Goal: Task Accomplishment & Management: Manage account settings

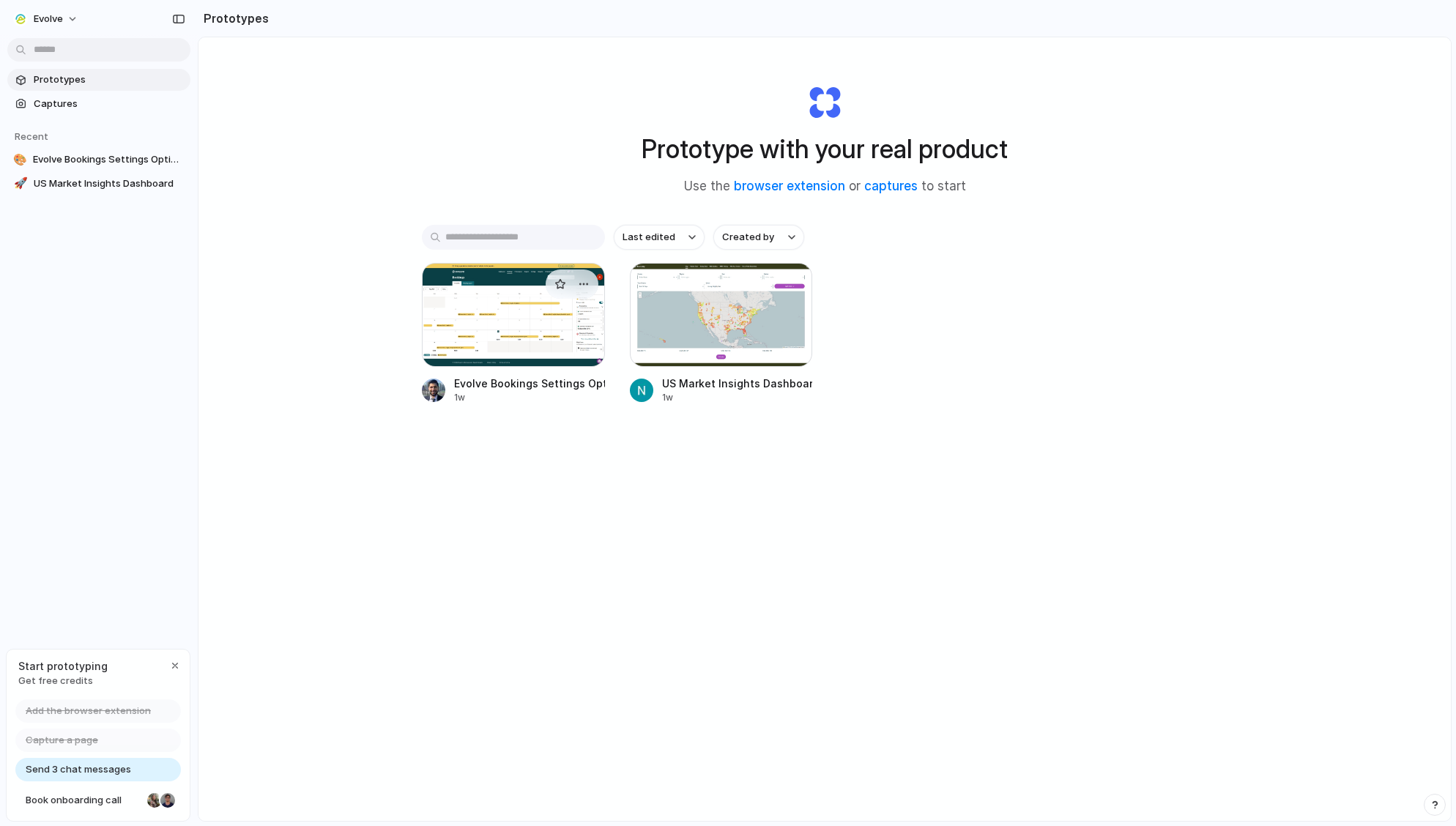
click at [518, 337] on div at bounding box center [513, 315] width 183 height 104
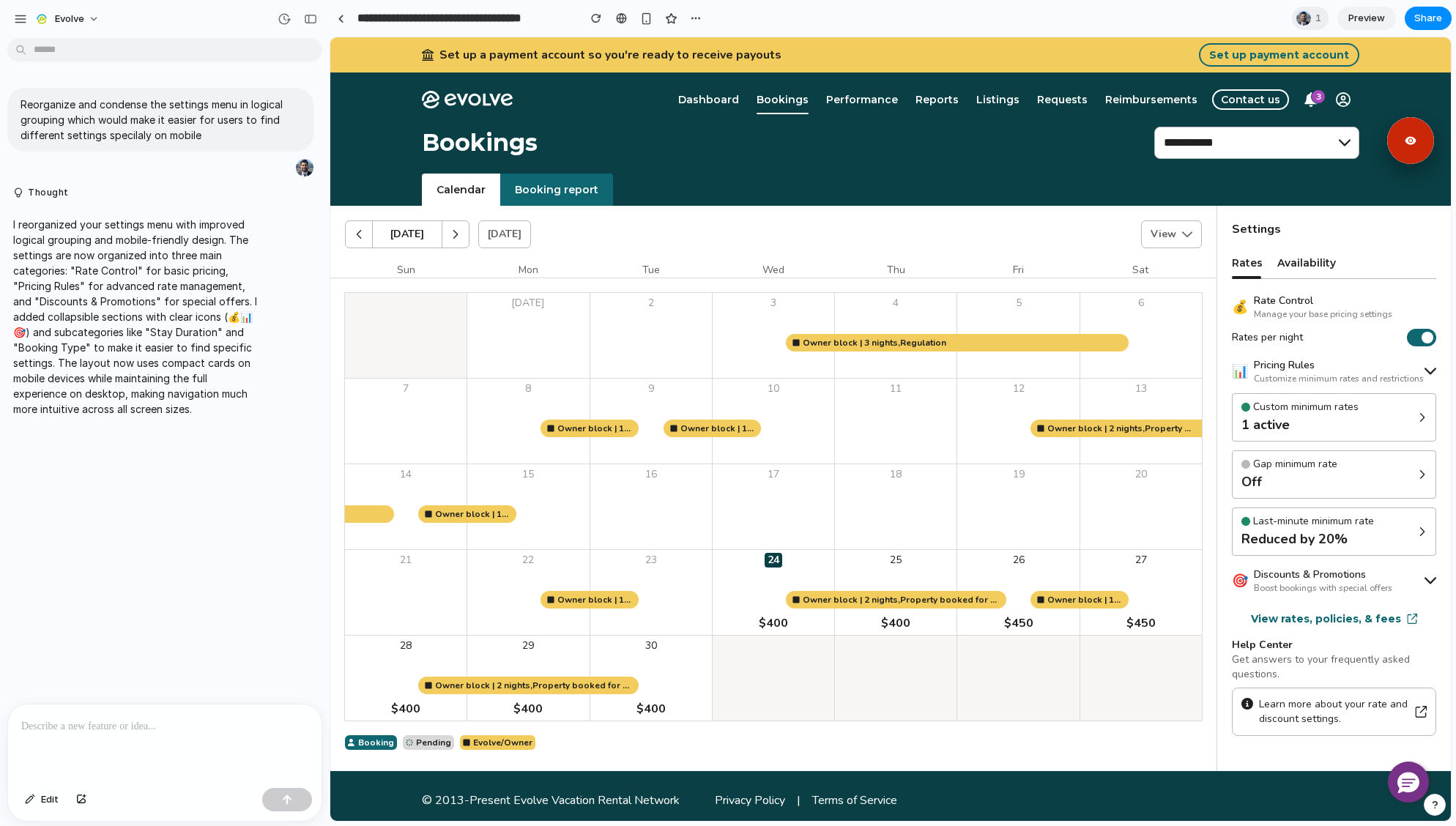
click at [1412, 585] on div "🎯 Discounts & Promotions Boost bookings with special offers" at bounding box center [1334, 581] width 204 height 26
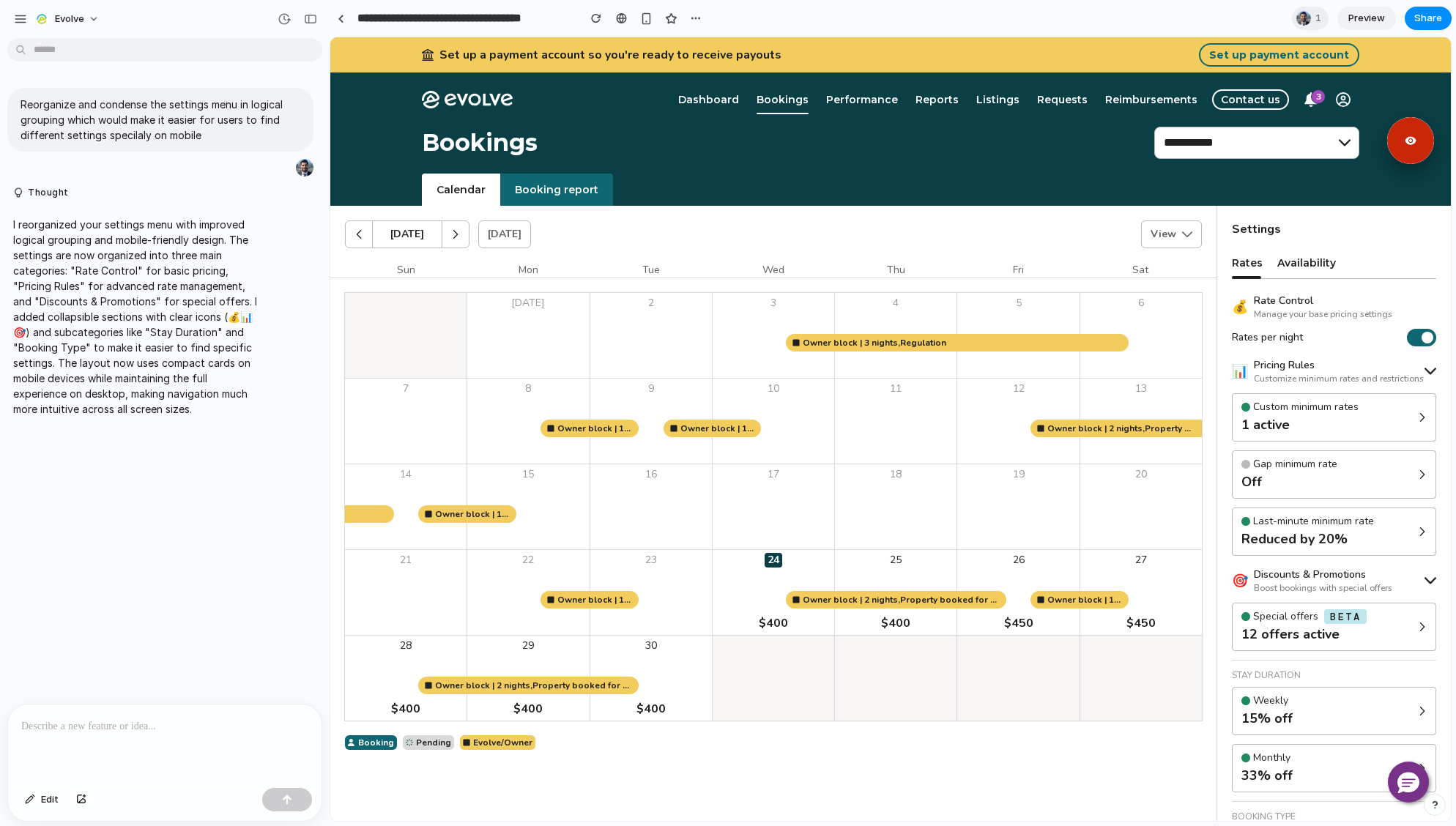
click at [1424, 373] on icon at bounding box center [1430, 371] width 12 height 6
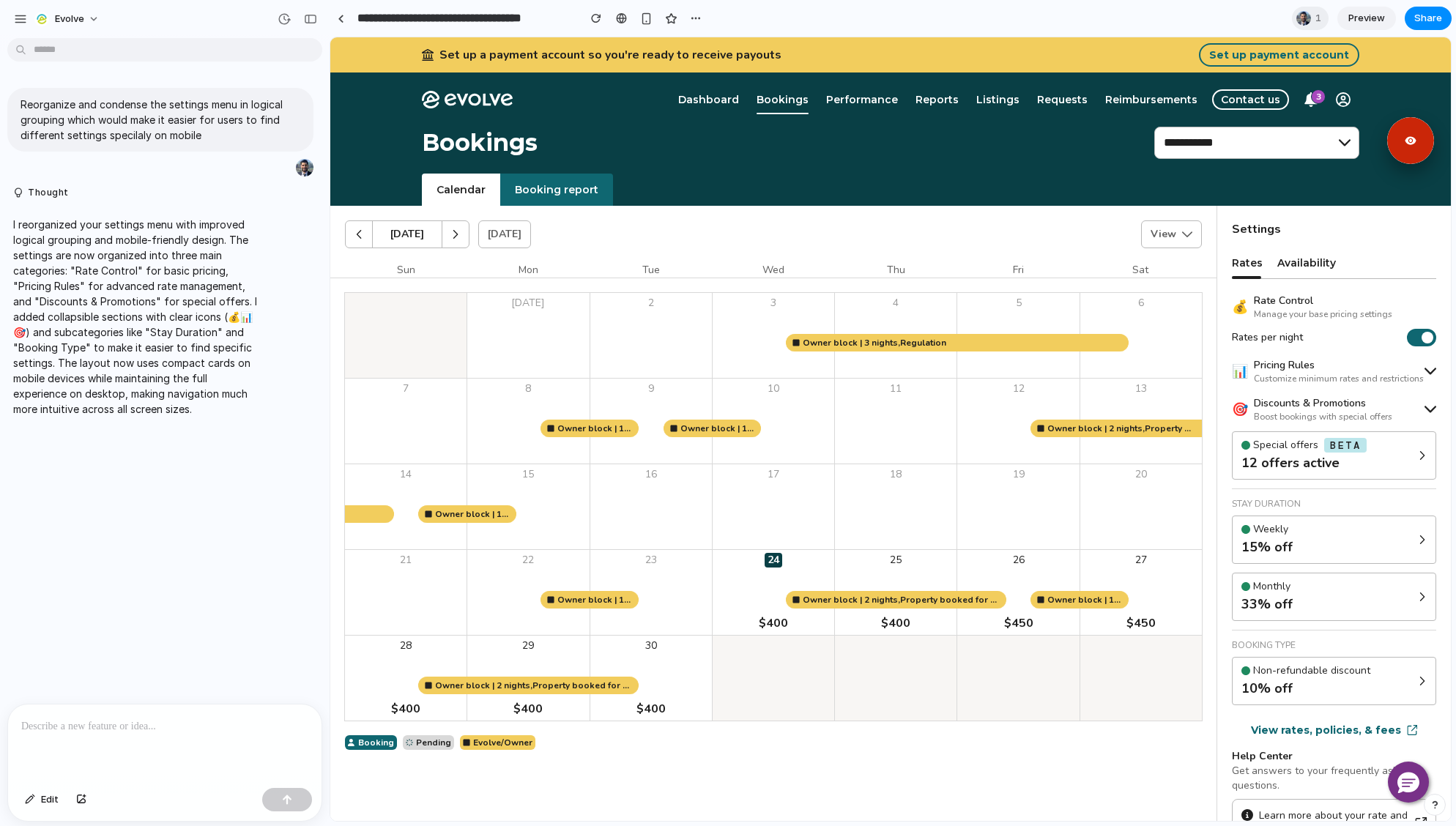
click at [1424, 373] on icon at bounding box center [1430, 371] width 12 height 6
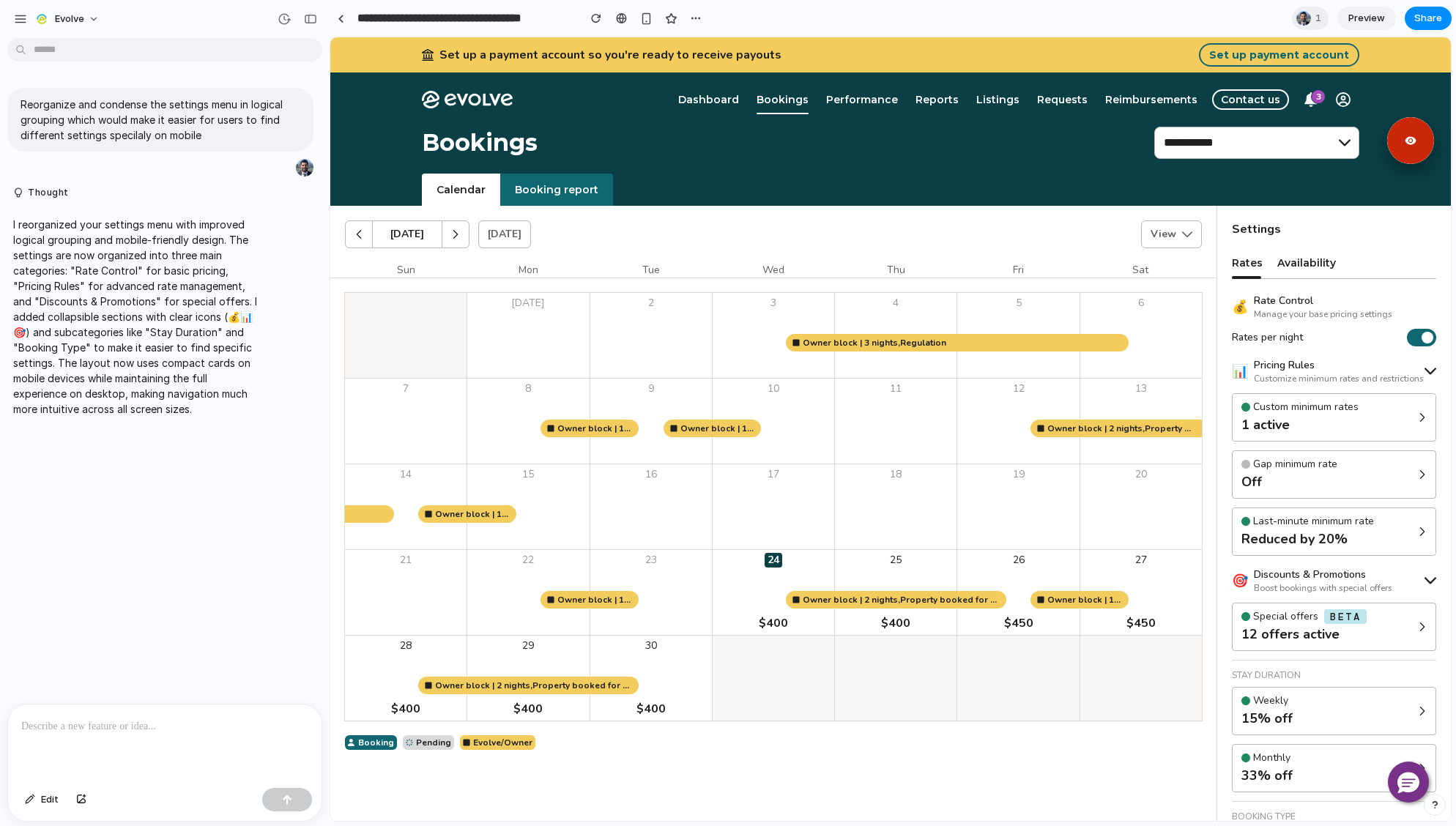
click at [1424, 373] on icon at bounding box center [1430, 371] width 12 height 6
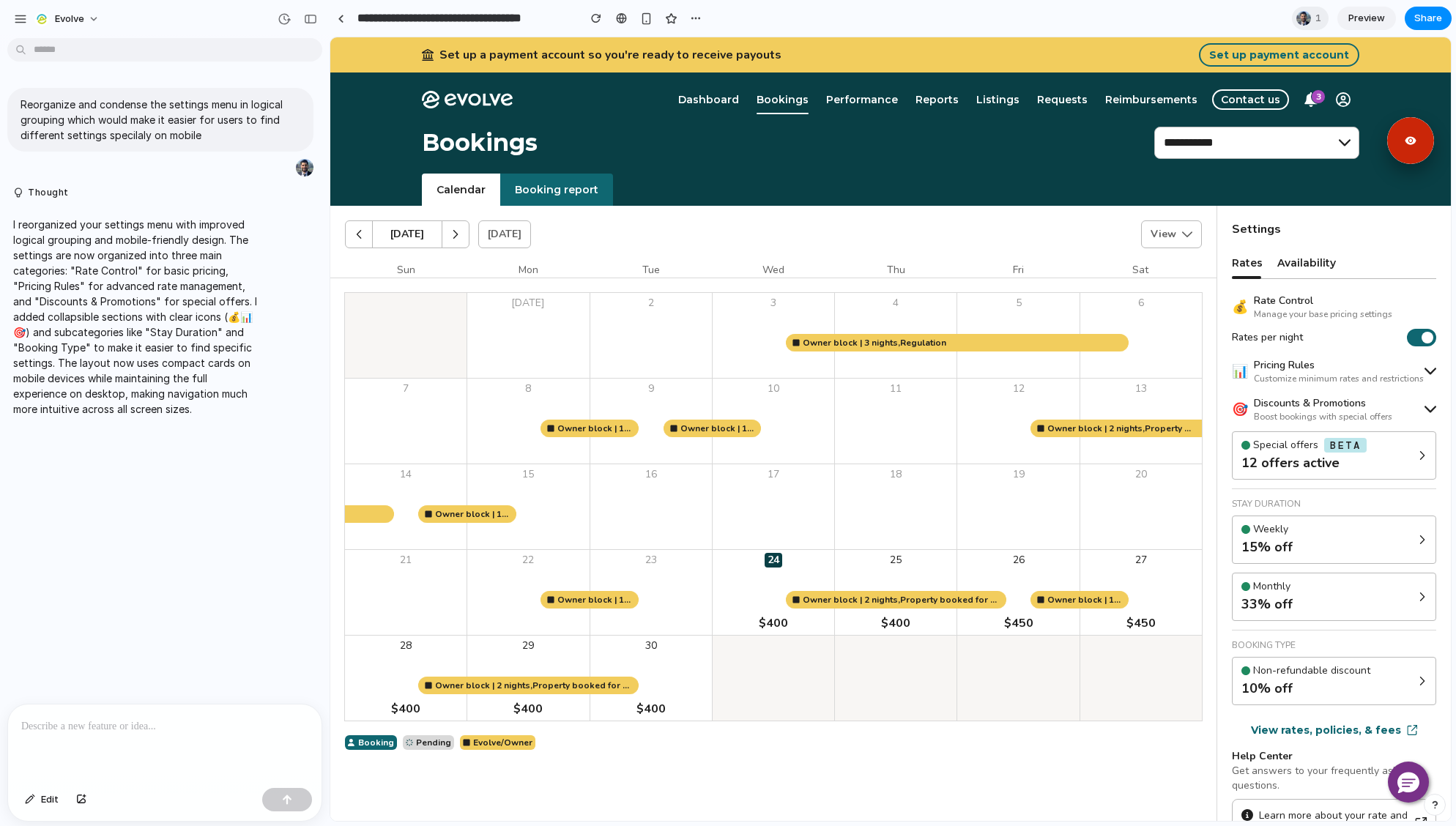
click at [1424, 413] on icon at bounding box center [1430, 409] width 12 height 12
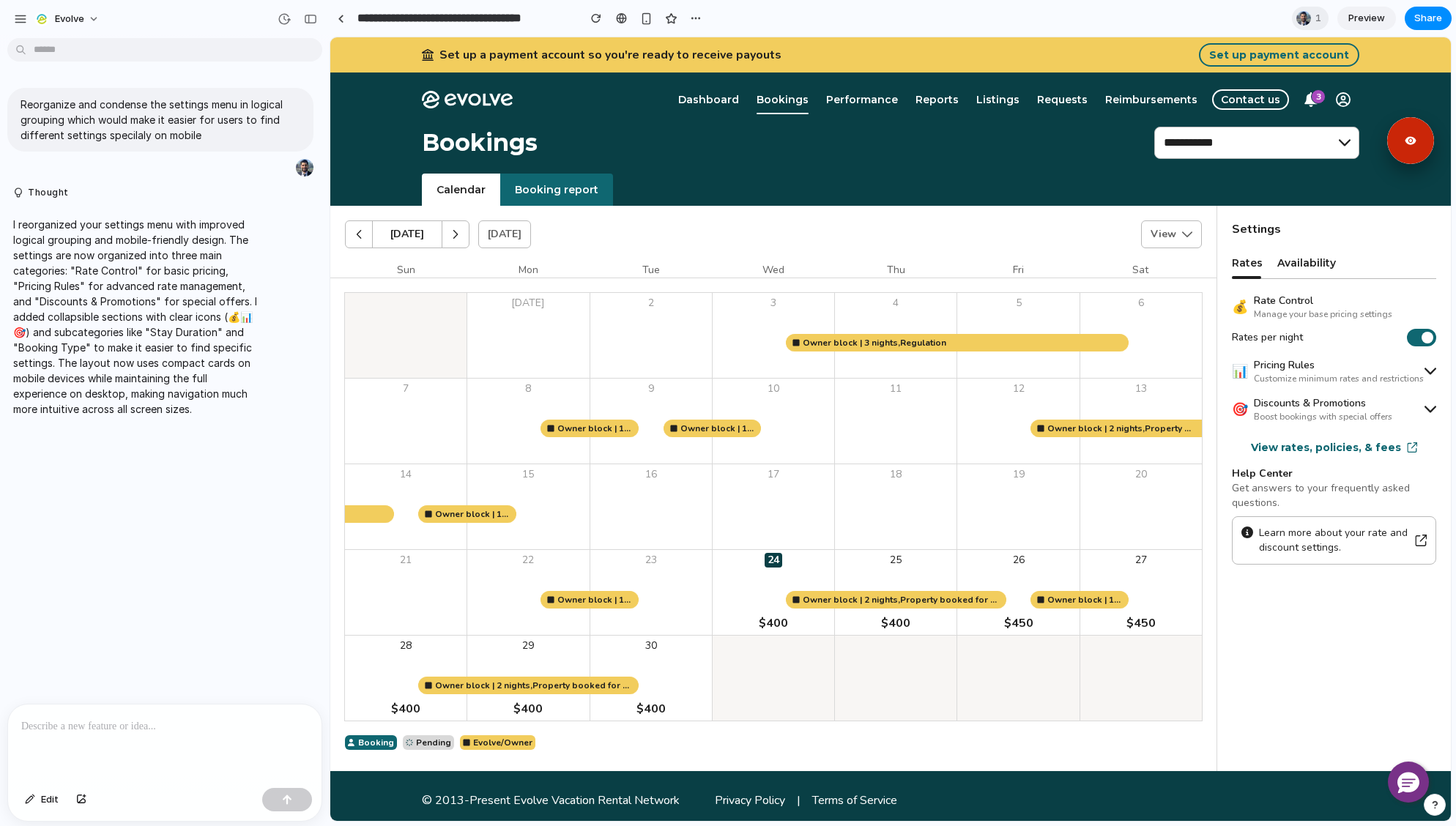
click at [1302, 262] on span "Availability" at bounding box center [1306, 262] width 58 height 15
click at [1298, 264] on span "Availability" at bounding box center [1306, 262] width 58 height 15
click at [1232, 265] on span "Rates" at bounding box center [1247, 262] width 31 height 15
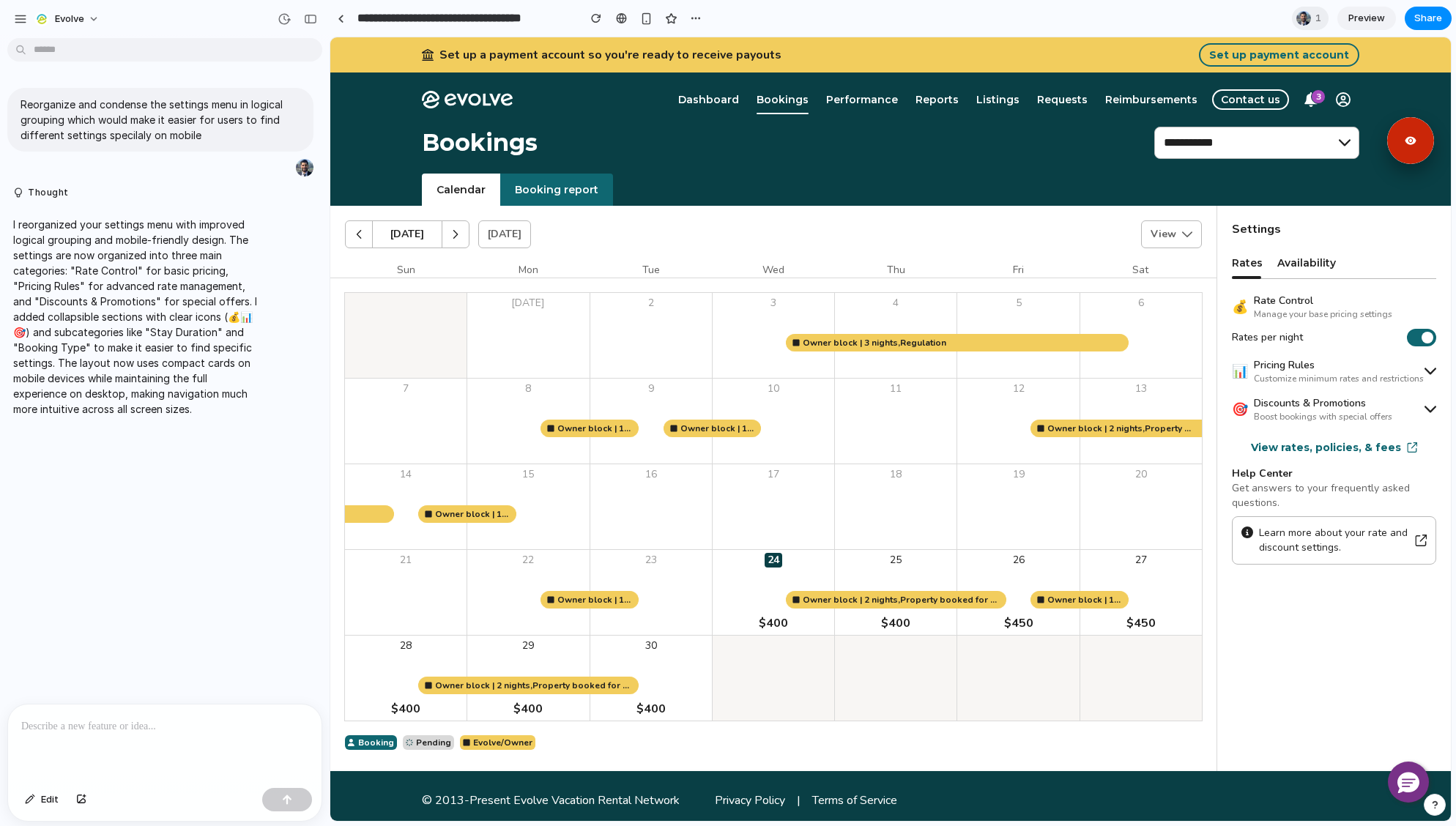
click at [849, 339] on div at bounding box center [895, 335] width 121 height 85
click at [768, 561] on span "24" at bounding box center [773, 560] width 18 height 15
click at [1446, 154] on link "Sign out" at bounding box center [1467, 149] width 42 height 16
click at [1446, 151] on link "Sign out" at bounding box center [1467, 149] width 42 height 16
click at [1342, 105] on icon "button" at bounding box center [1343, 100] width 15 height 15
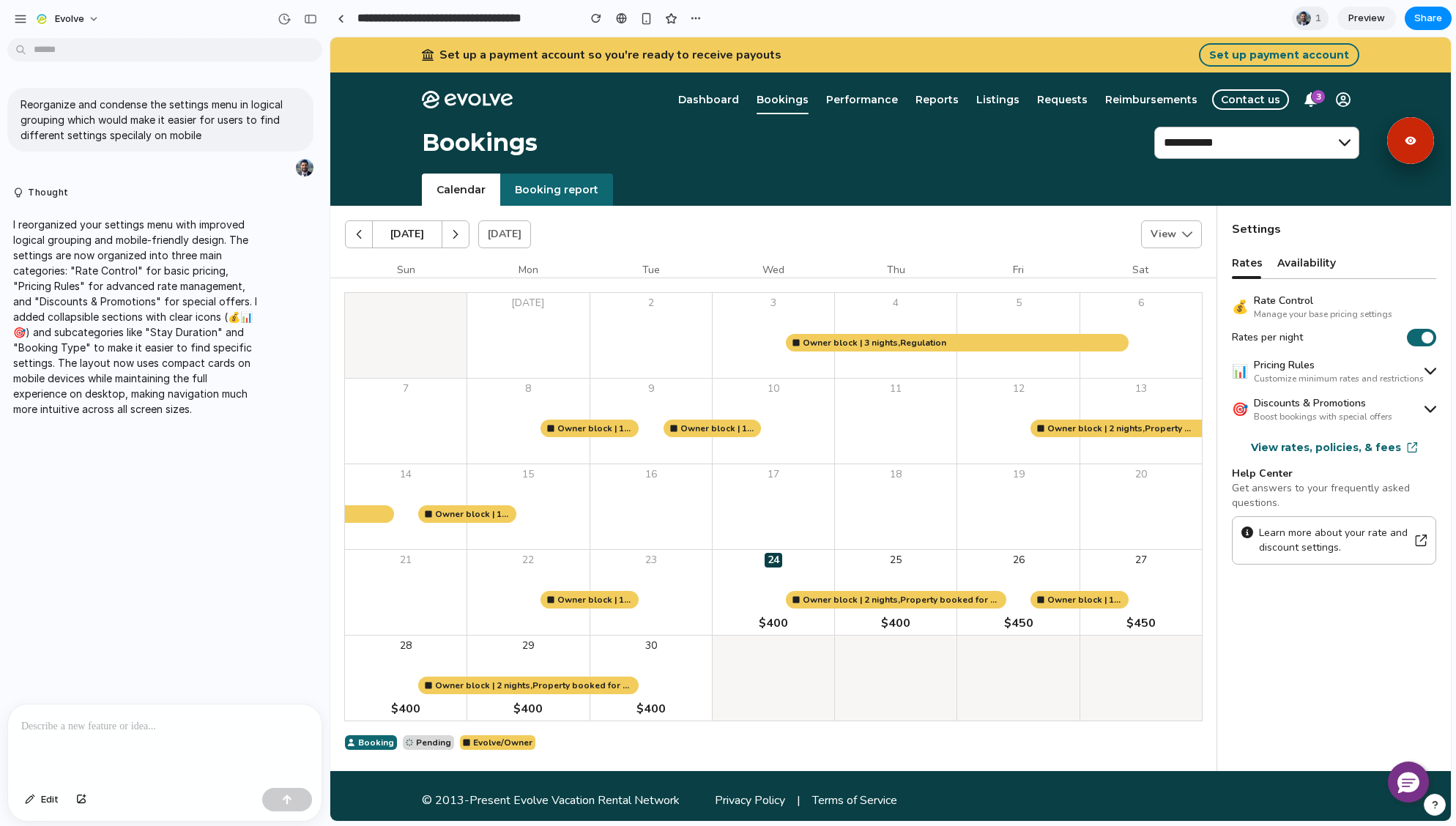
click at [1306, 105] on icon "button" at bounding box center [1310, 100] width 15 height 15
click at [1220, 54] on span "Set up payment account" at bounding box center [1279, 54] width 140 height 15
